Goal: Contribute content: Contribute content

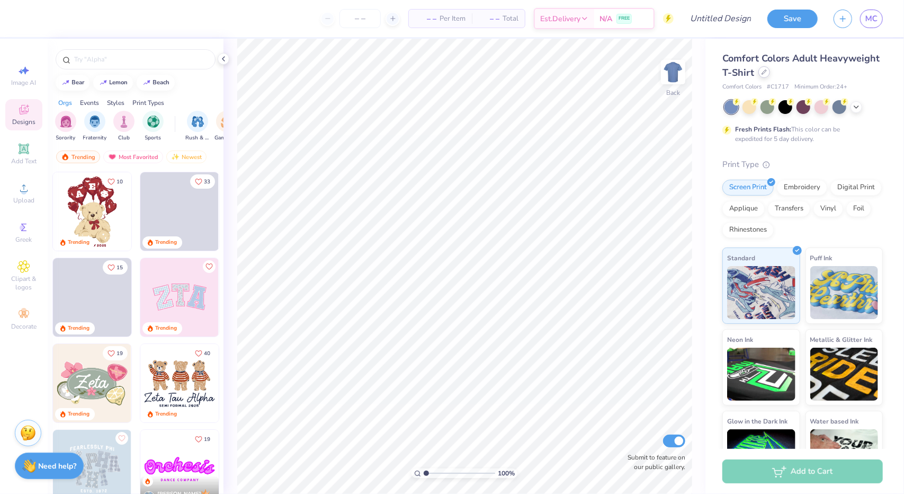
click at [770, 73] on div at bounding box center [765, 72] width 12 height 12
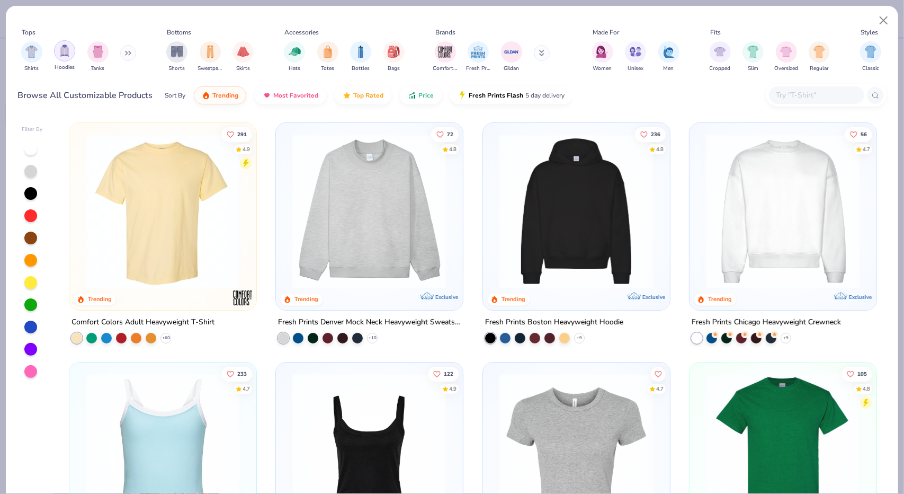
click at [55, 55] on div "filter for Hoodies" at bounding box center [64, 50] width 21 height 21
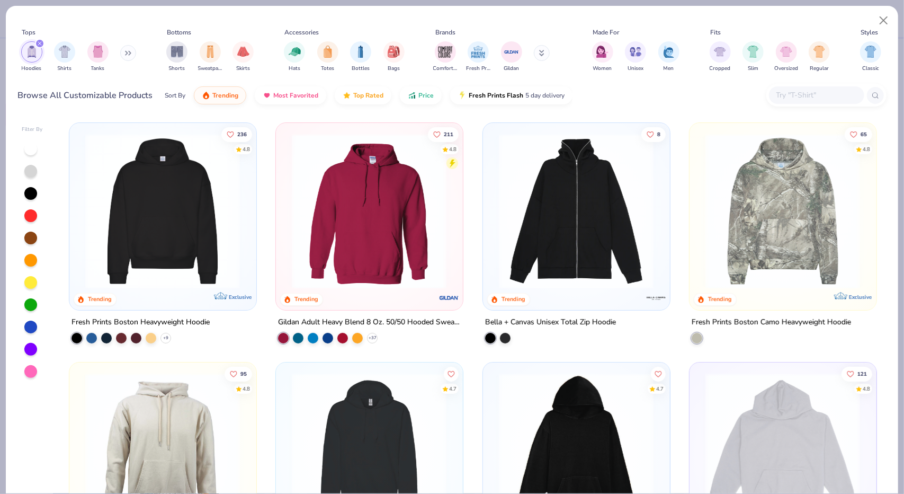
click at [185, 223] on img at bounding box center [162, 210] width 165 height 155
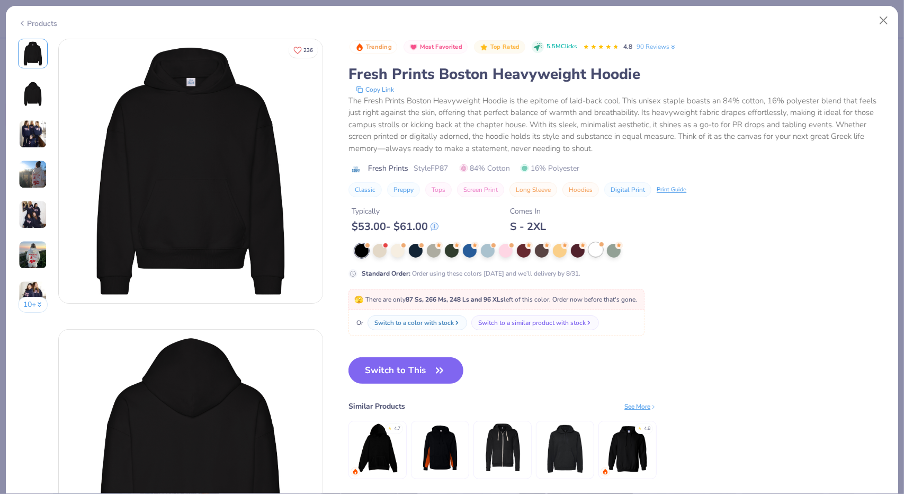
click at [595, 251] on div at bounding box center [596, 250] width 14 height 14
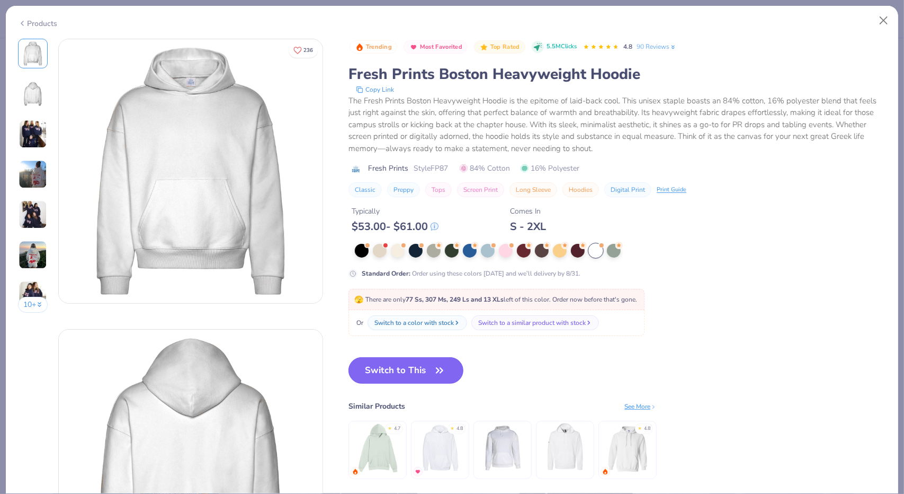
click at [429, 378] on button "Switch to This" at bounding box center [406, 370] width 115 height 26
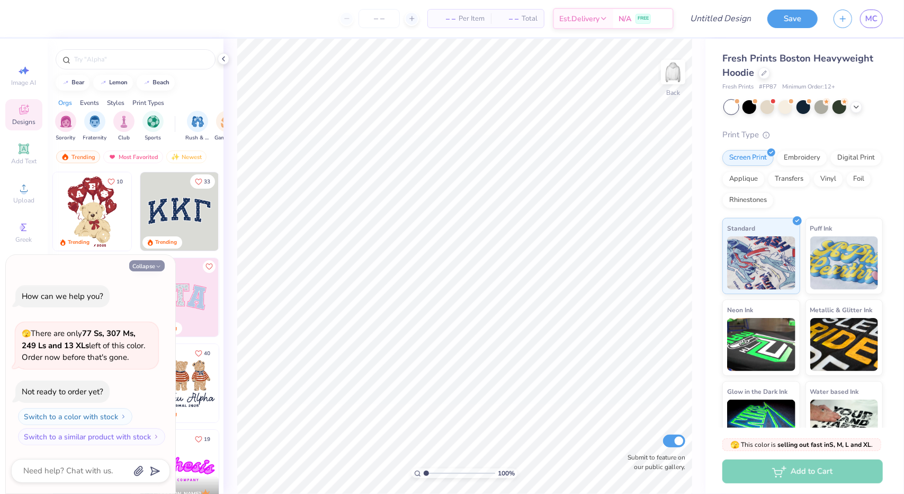
click at [160, 264] on icon "button" at bounding box center [158, 266] width 6 height 6
type textarea "x"
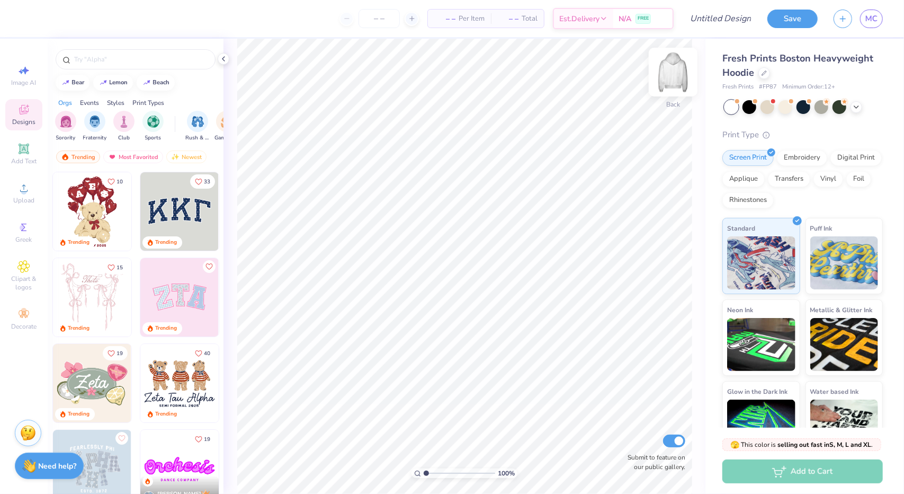
click at [672, 83] on img at bounding box center [673, 72] width 42 height 42
click at [681, 79] on img at bounding box center [673, 72] width 42 height 42
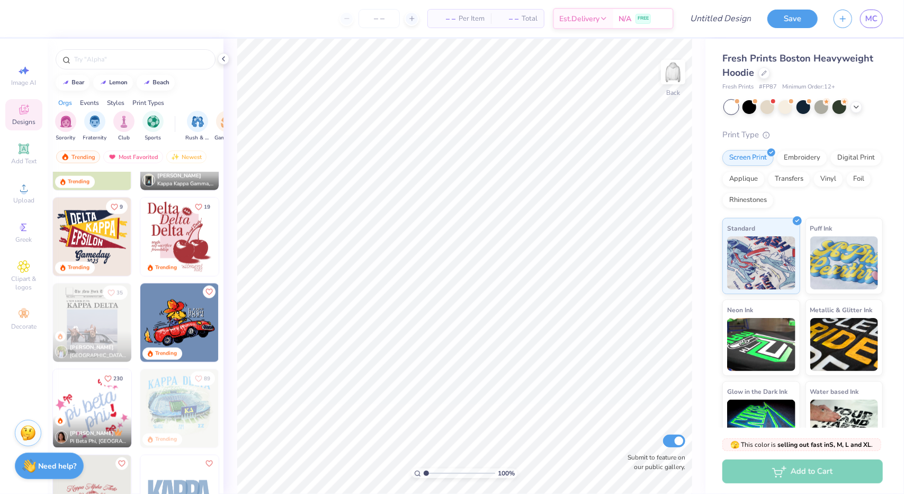
scroll to position [1143, 0]
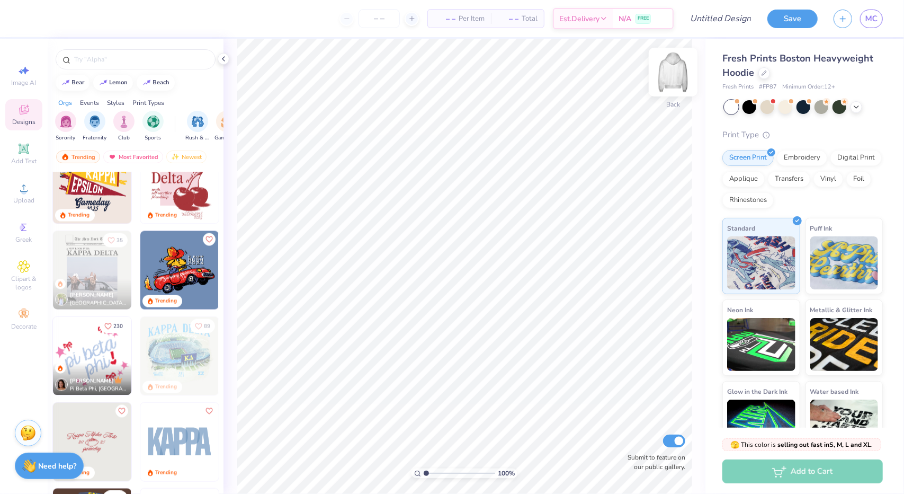
click at [668, 74] on img at bounding box center [673, 72] width 42 height 42
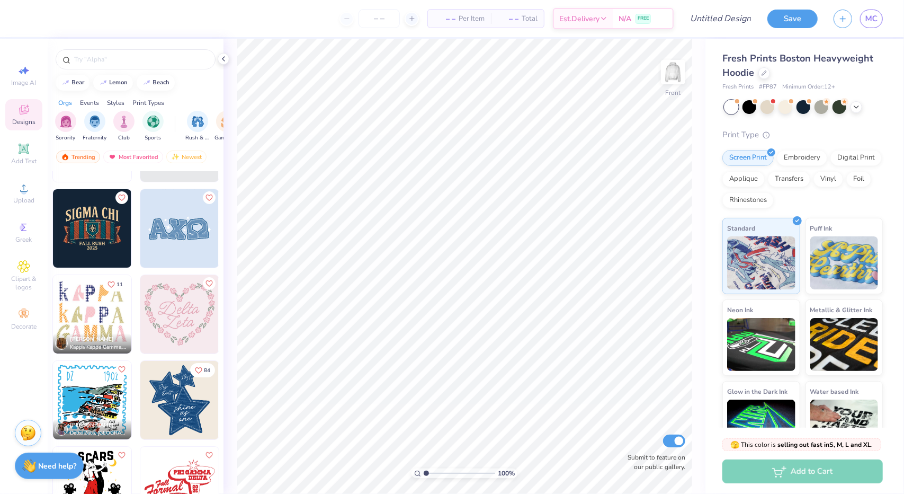
scroll to position [2817, 0]
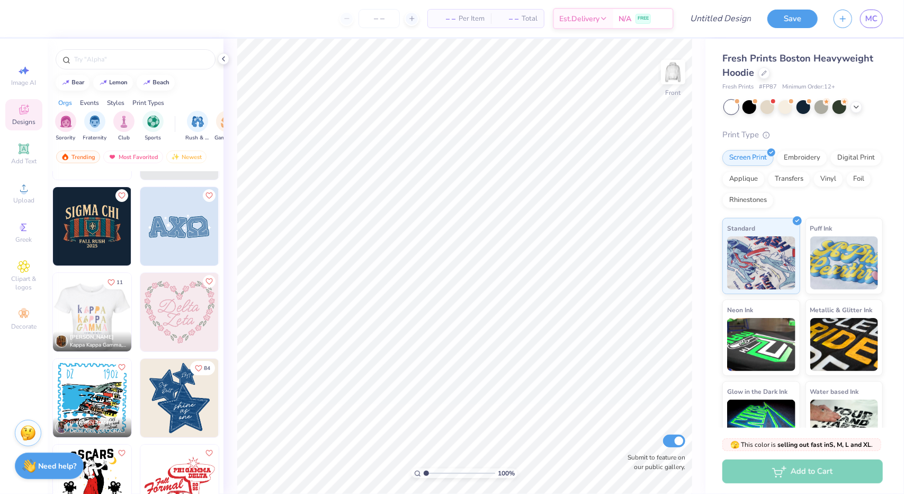
click at [86, 313] on div at bounding box center [92, 312] width 235 height 78
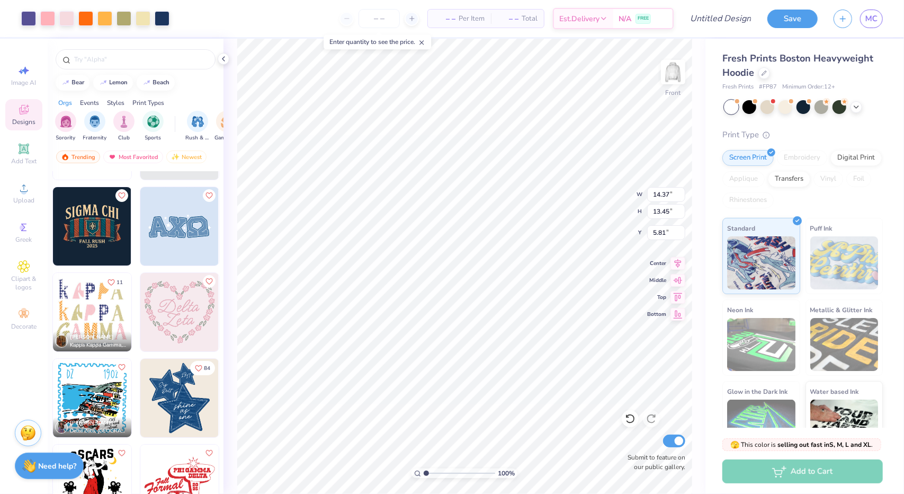
type input "5.81"
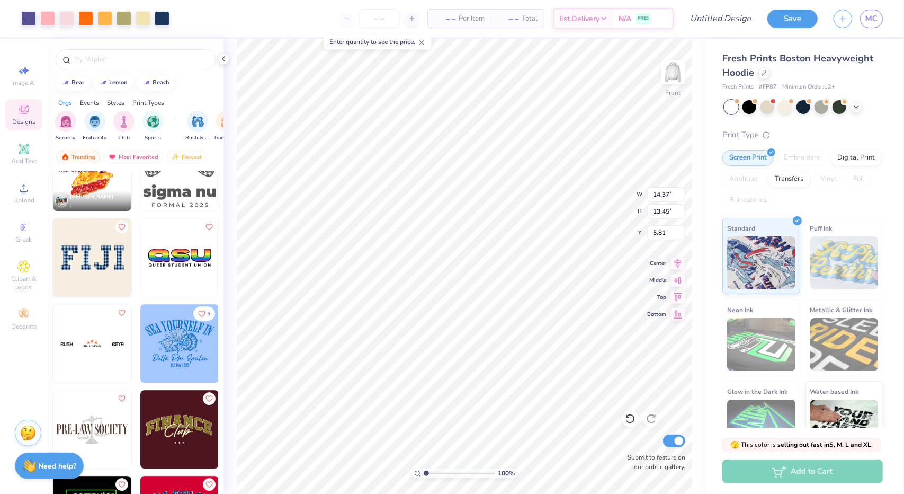
scroll to position [4727, 0]
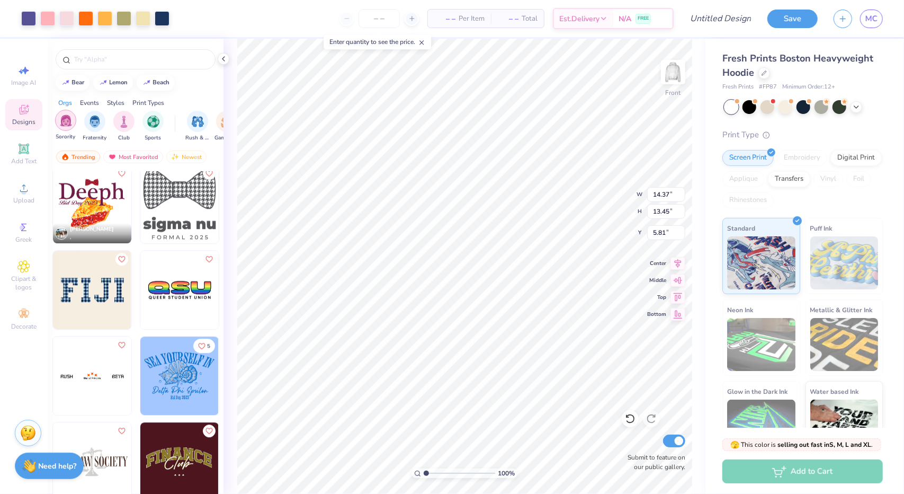
click at [60, 121] on img "filter for Sorority" at bounding box center [66, 120] width 12 height 12
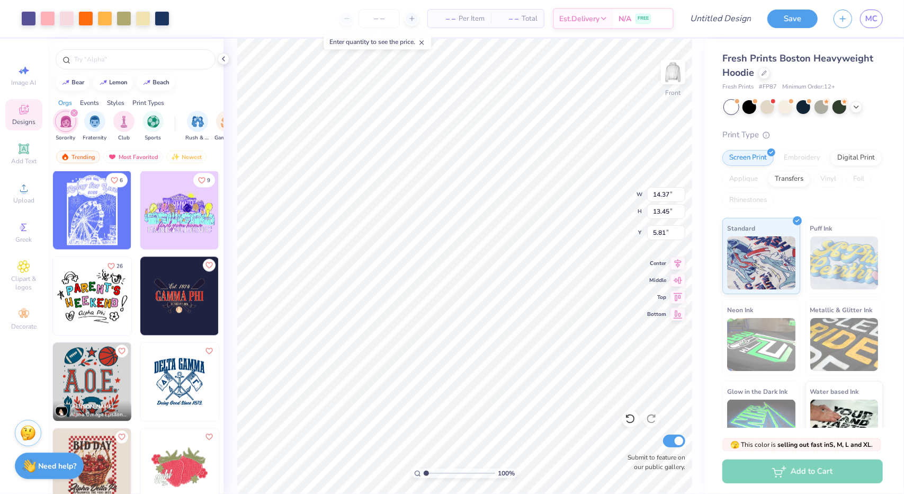
scroll to position [4463, 0]
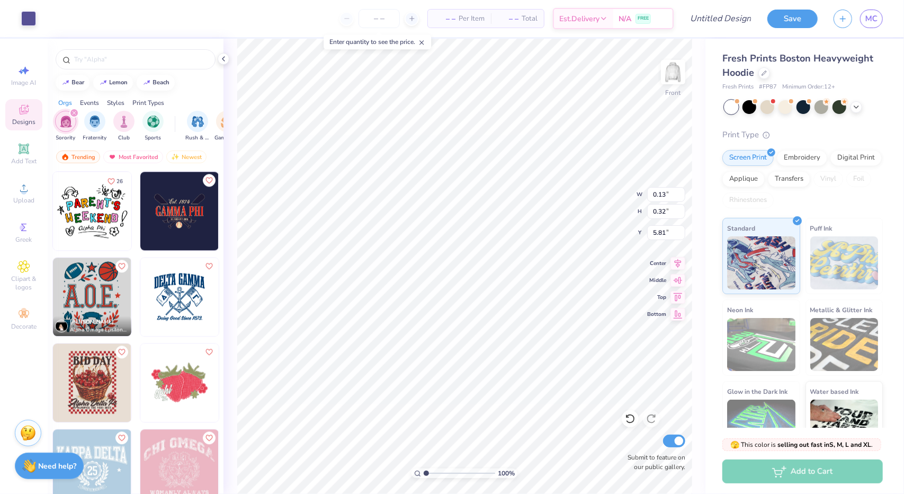
type input "0.13"
type input "0.32"
type input "8.92"
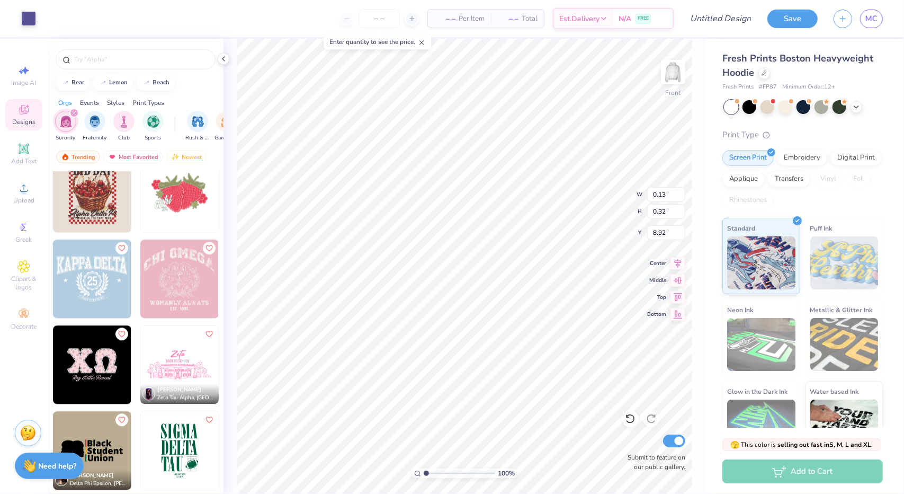
scroll to position [4654, 0]
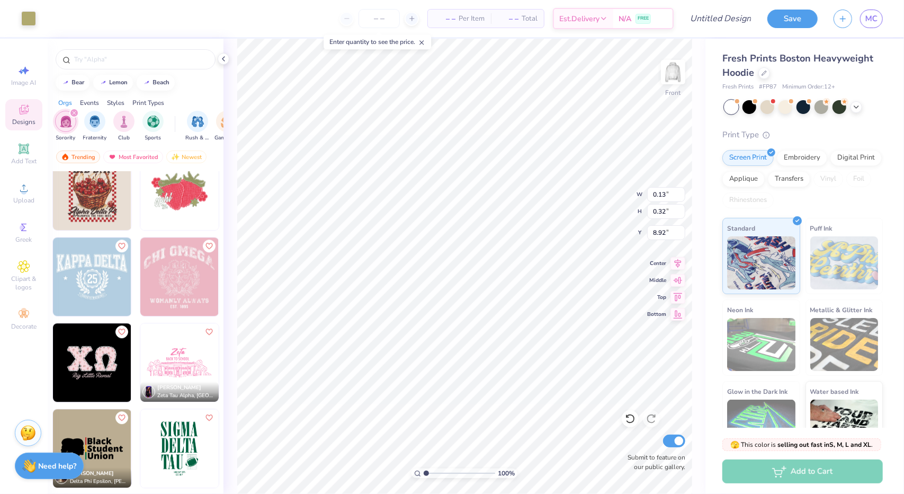
type input "0.12"
type input "7.52"
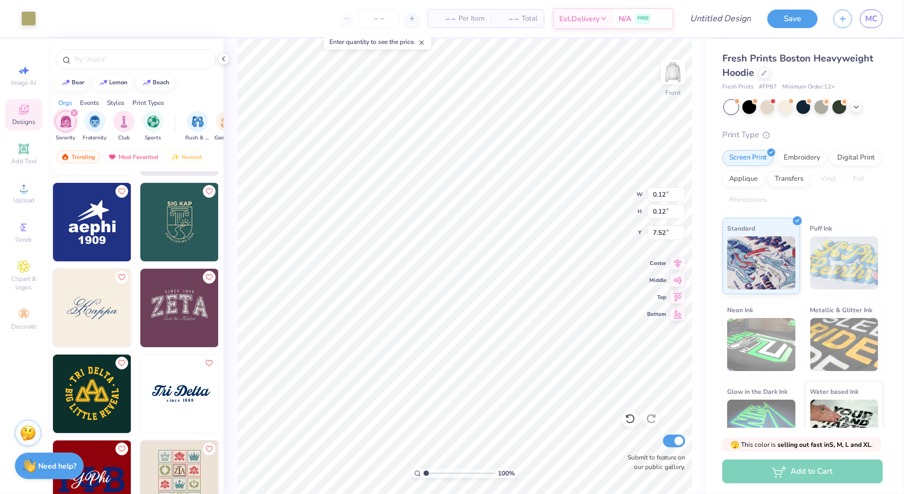
scroll to position [5667, 0]
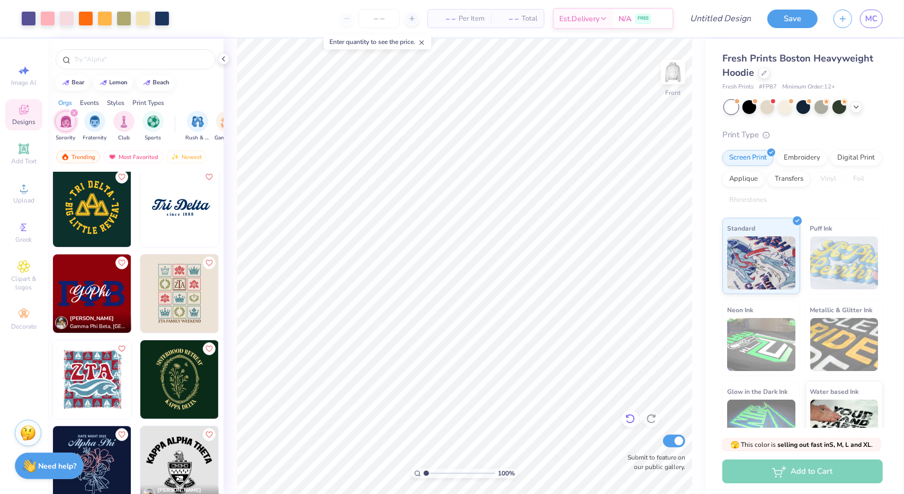
click at [630, 418] on icon at bounding box center [630, 418] width 11 height 11
click at [631, 419] on icon at bounding box center [630, 418] width 11 height 11
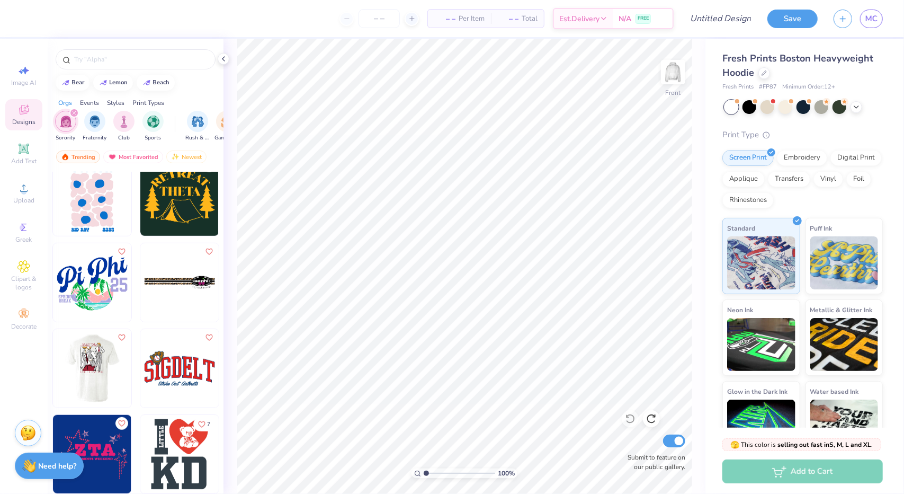
scroll to position [8464, 0]
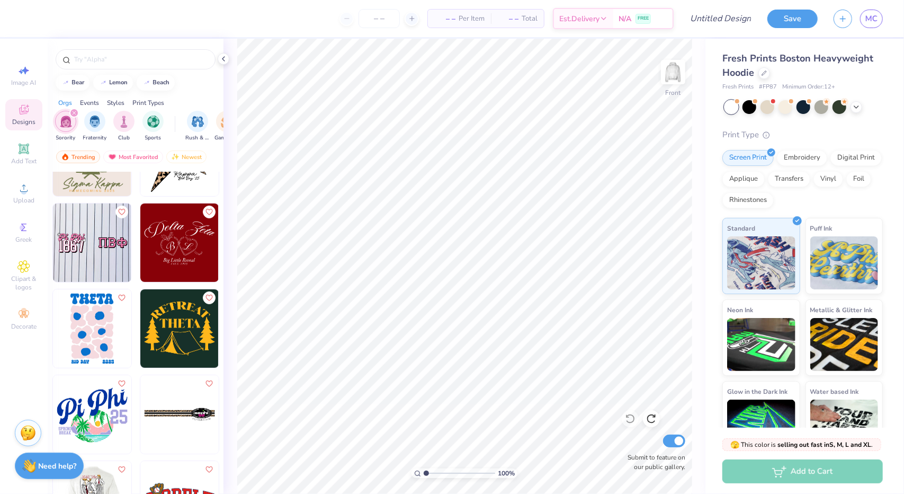
click at [94, 326] on img at bounding box center [92, 328] width 78 height 78
type input "5.45"
type input "17.70"
click at [633, 415] on icon at bounding box center [630, 419] width 9 height 10
click at [33, 20] on div at bounding box center [28, 17] width 15 height 15
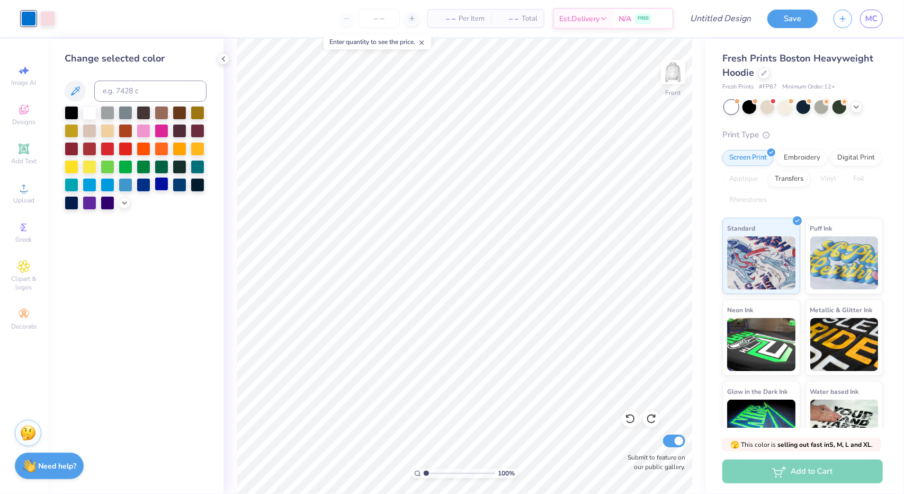
click at [163, 186] on div at bounding box center [162, 184] width 14 height 14
click at [135, 189] on div at bounding box center [136, 158] width 142 height 104
click at [121, 186] on div at bounding box center [126, 184] width 14 height 14
click at [103, 186] on div at bounding box center [108, 184] width 14 height 14
click at [91, 183] on div at bounding box center [90, 184] width 14 height 14
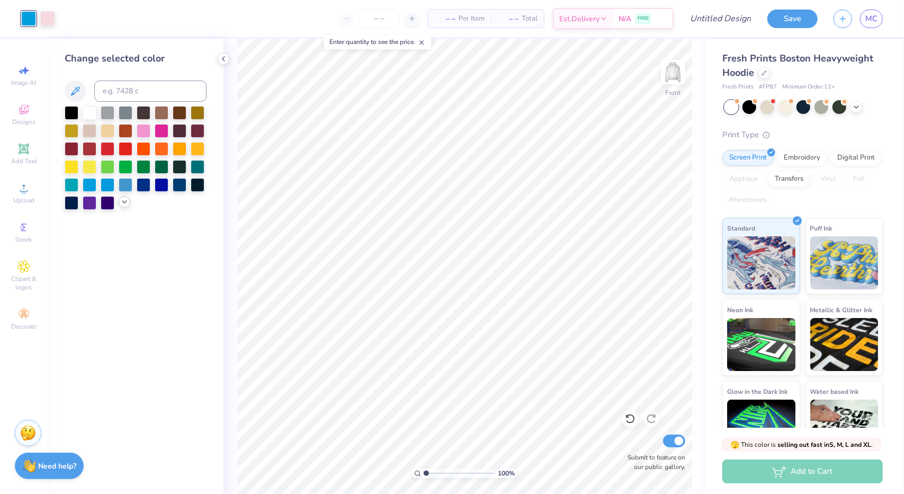
click at [122, 202] on icon at bounding box center [124, 202] width 8 height 8
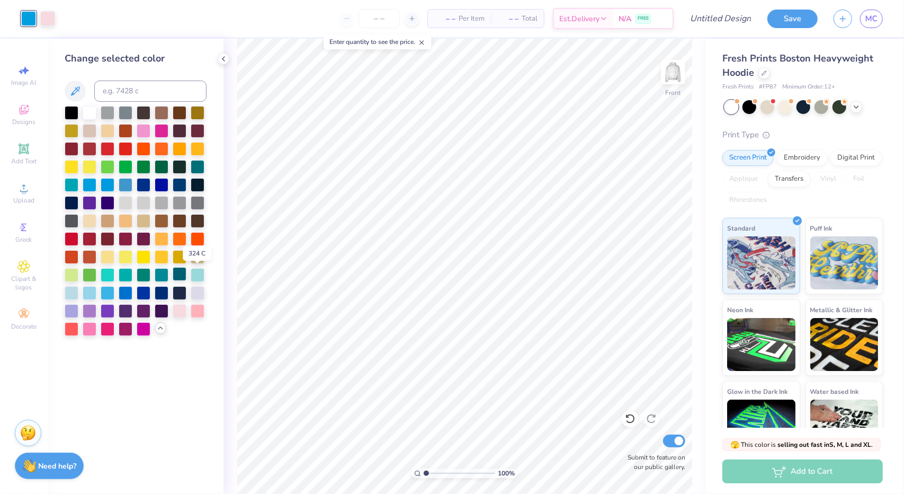
drag, startPoint x: 199, startPoint y: 273, endPoint x: 181, endPoint y: 281, distance: 19.2
click at [199, 273] on div at bounding box center [198, 275] width 14 height 14
click at [102, 276] on div at bounding box center [108, 274] width 14 height 14
click at [88, 290] on div at bounding box center [90, 292] width 14 height 14
click at [68, 293] on div at bounding box center [72, 292] width 14 height 14
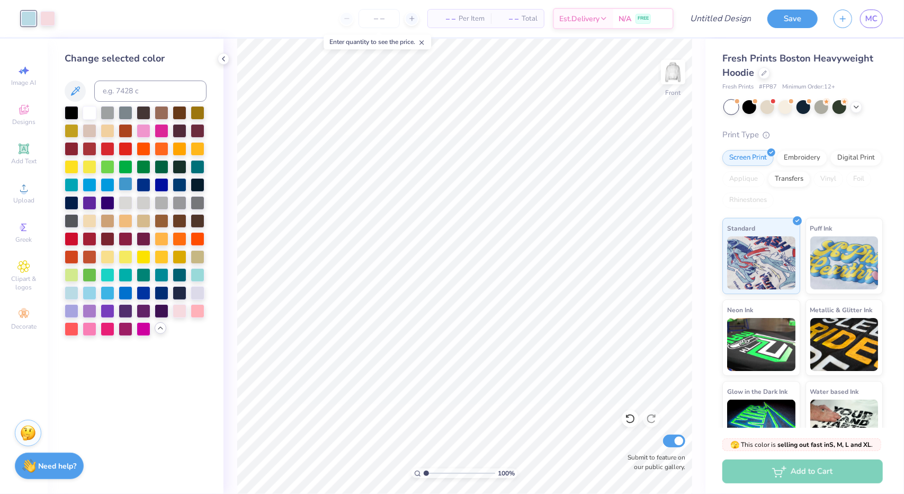
click at [126, 186] on div at bounding box center [126, 184] width 14 height 14
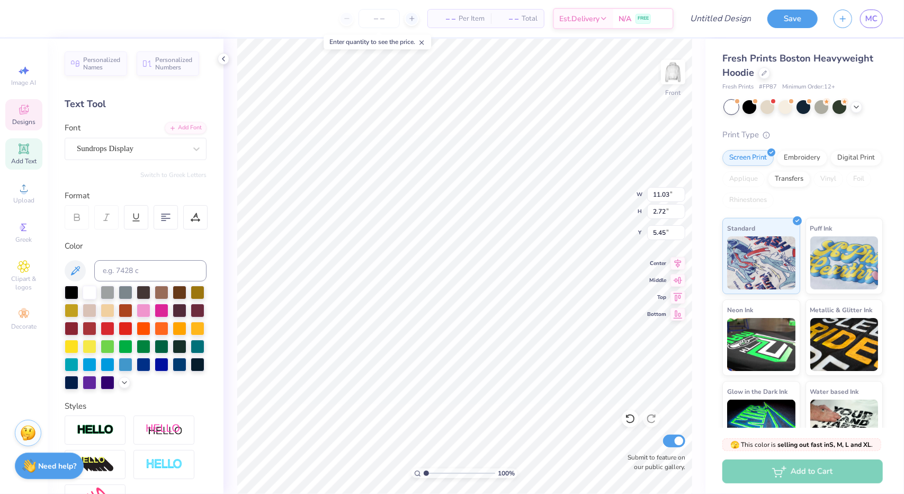
scroll to position [8, 1]
type textarea "OPHIA"
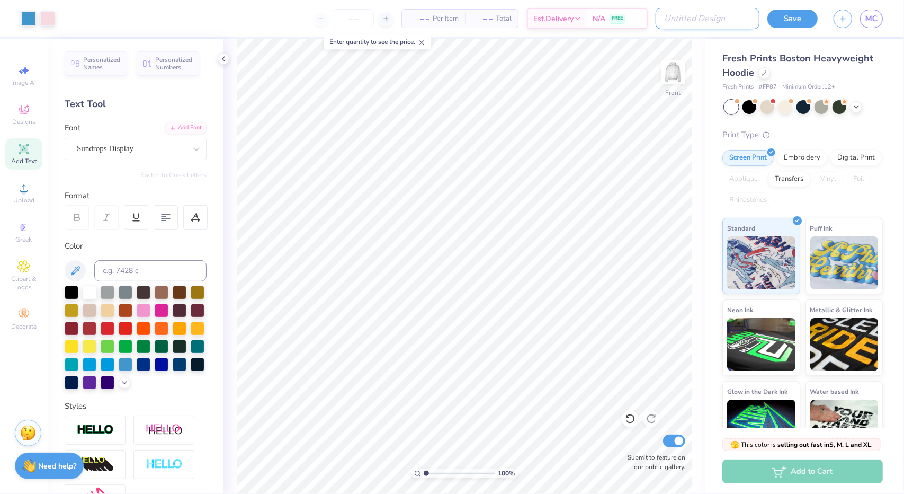
click at [719, 20] on input "Design Title" at bounding box center [708, 18] width 104 height 21
type input "OPHIA sets 2025"
click at [801, 30] on div "Save MC" at bounding box center [836, 18] width 137 height 37
click at [798, 23] on button "Save" at bounding box center [793, 17] width 50 height 19
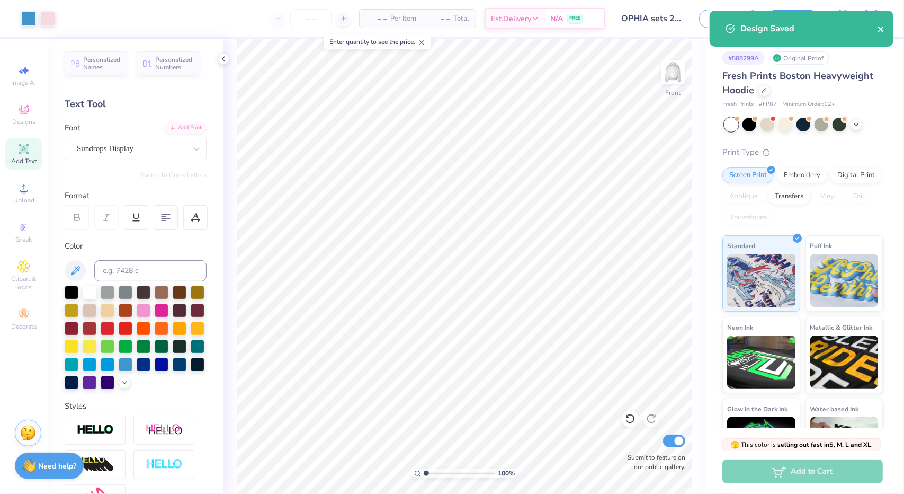
click at [883, 32] on icon "close" at bounding box center [880, 28] width 5 height 5
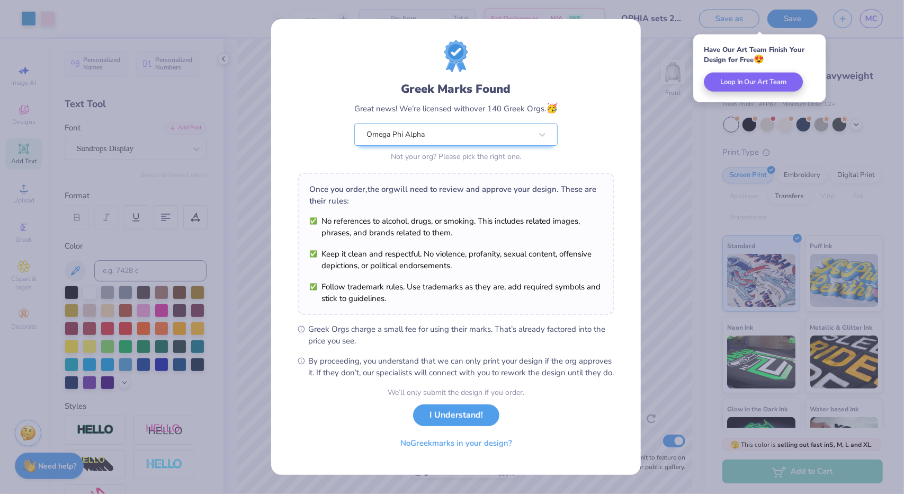
scroll to position [1, 0]
click at [458, 420] on button "I Understand!" at bounding box center [456, 413] width 86 height 22
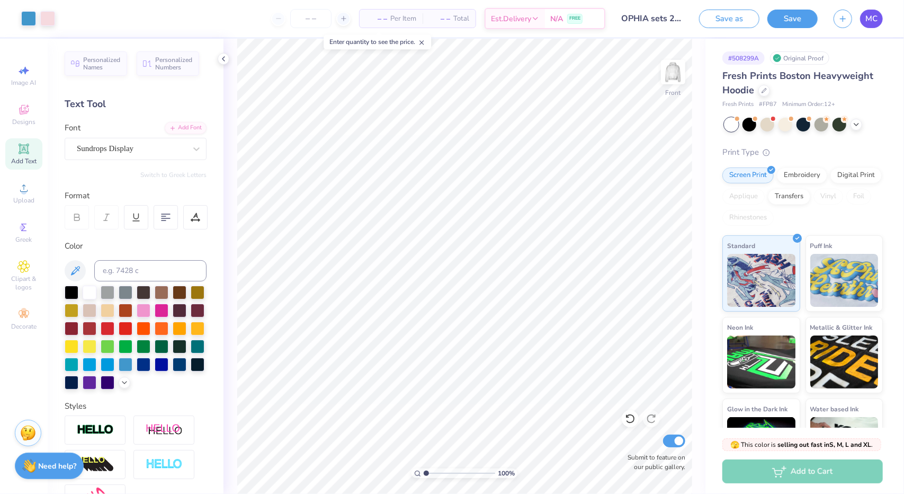
click at [876, 11] on link "MC" at bounding box center [871, 19] width 23 height 19
